Goal: Transaction & Acquisition: Purchase product/service

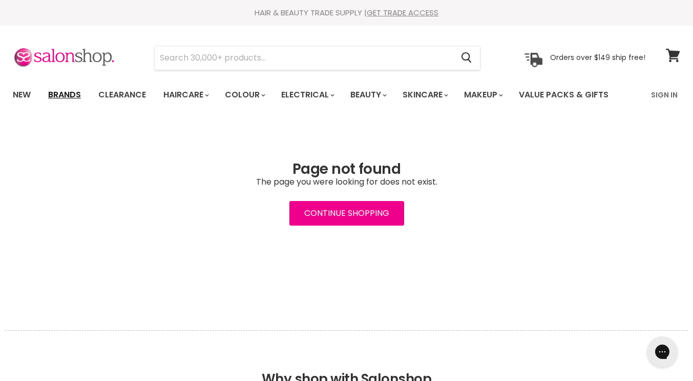
click at [64, 92] on link "Brands" at bounding box center [64, 95] width 48 height 22
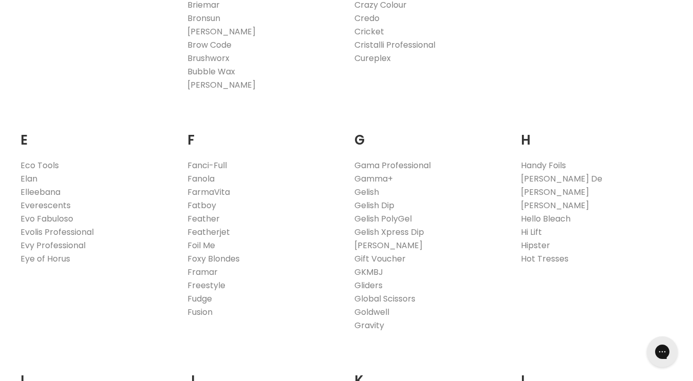
scroll to position [570, 0]
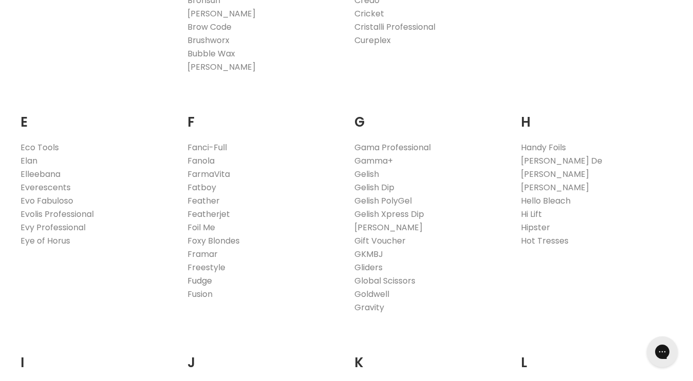
click at [201, 278] on link "Fudge" at bounding box center [200, 281] width 25 height 12
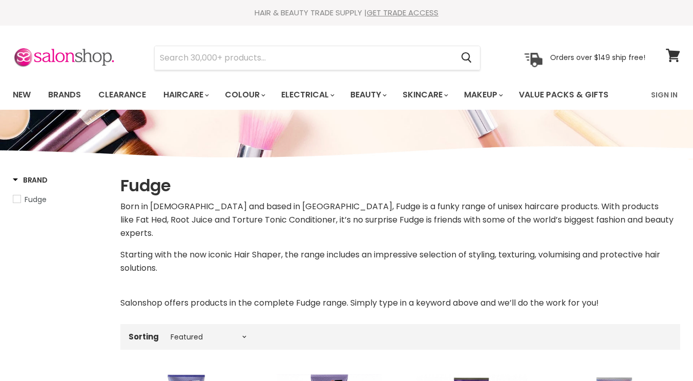
select select "manual"
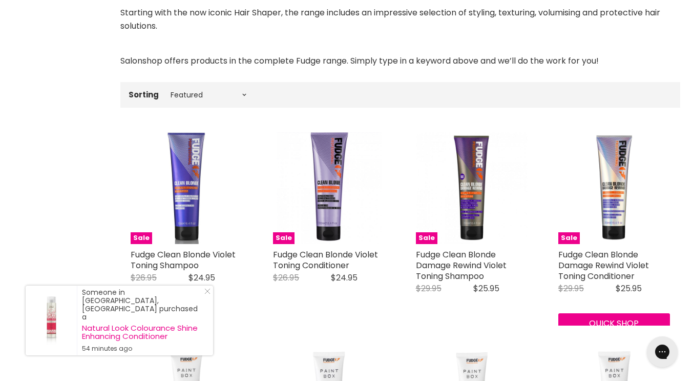
scroll to position [232, 0]
